Goal: Submit feedback/report problem

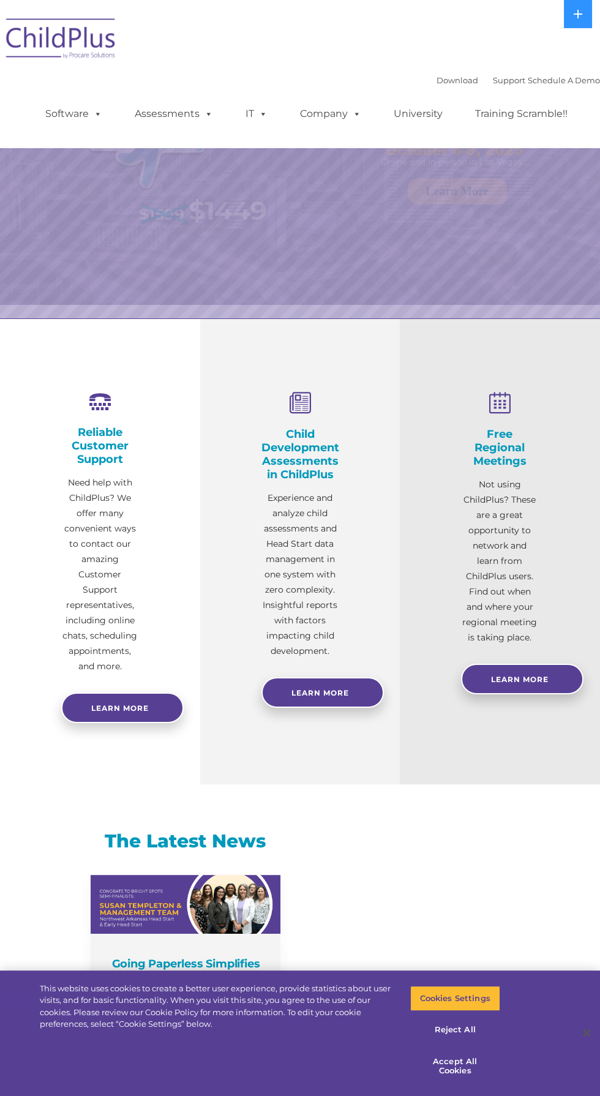
select select "MEDIUM"
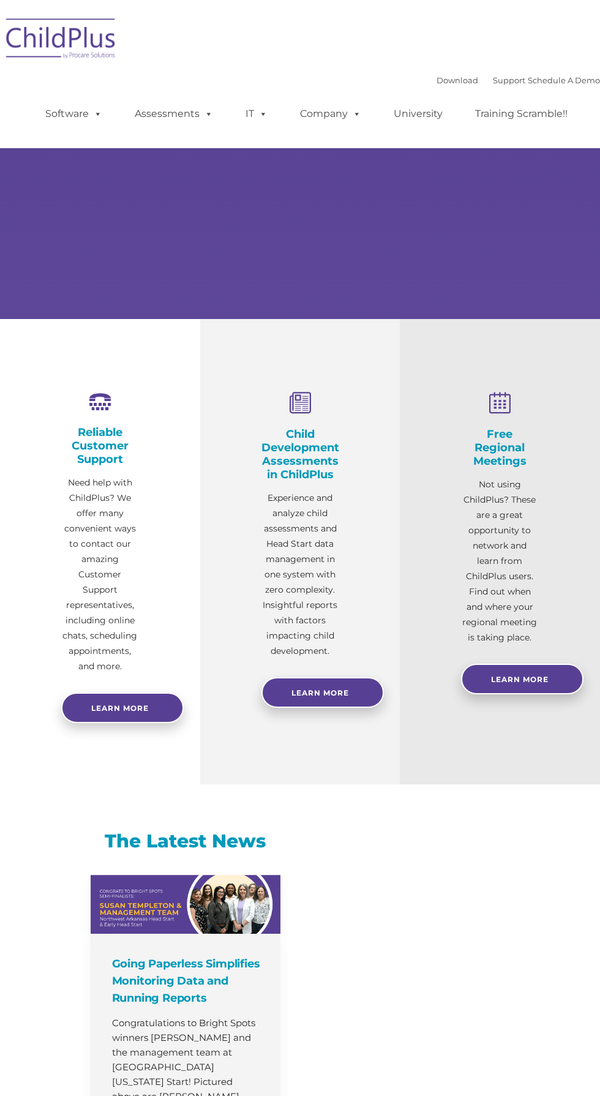
select select "MEDIUM"
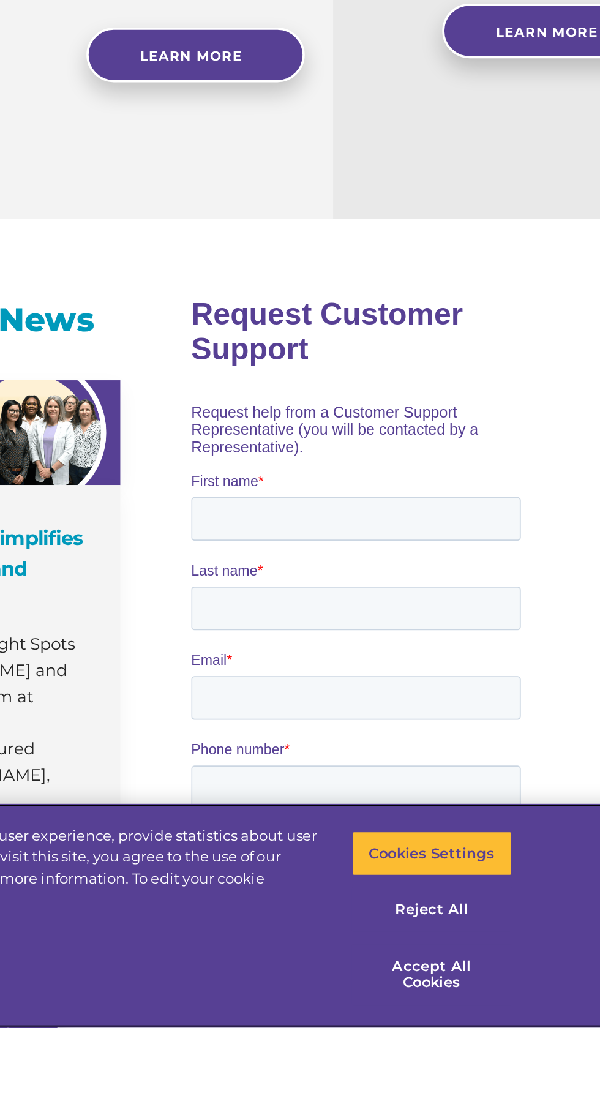
scroll to position [186, 0]
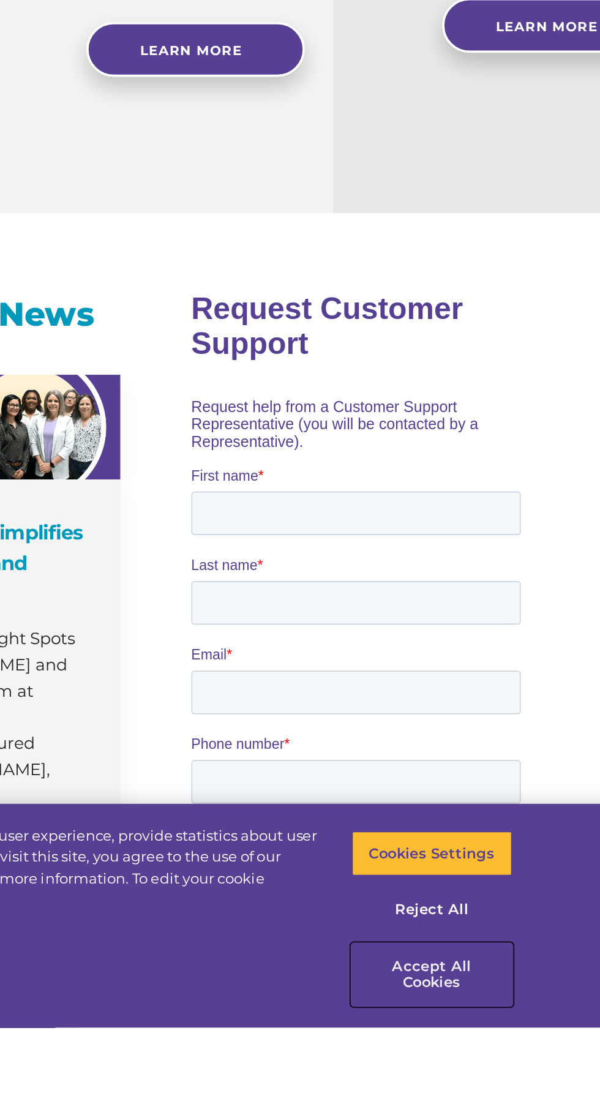
click at [470, 1084] on button "Accept All Cookies" at bounding box center [455, 1066] width 90 height 35
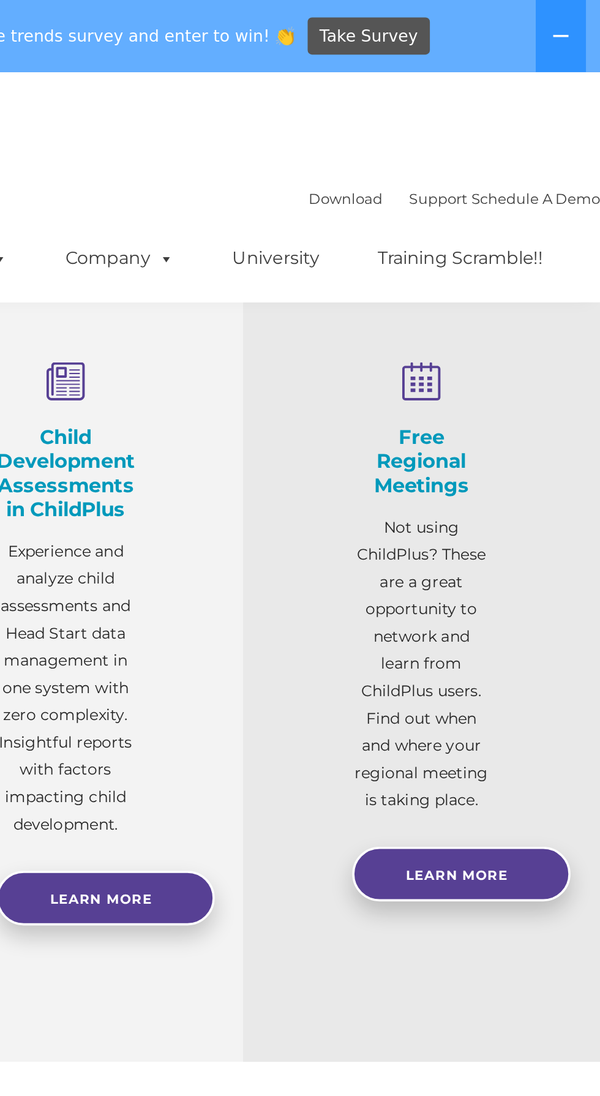
scroll to position [0, 0]
